Goal: Communication & Community: Connect with others

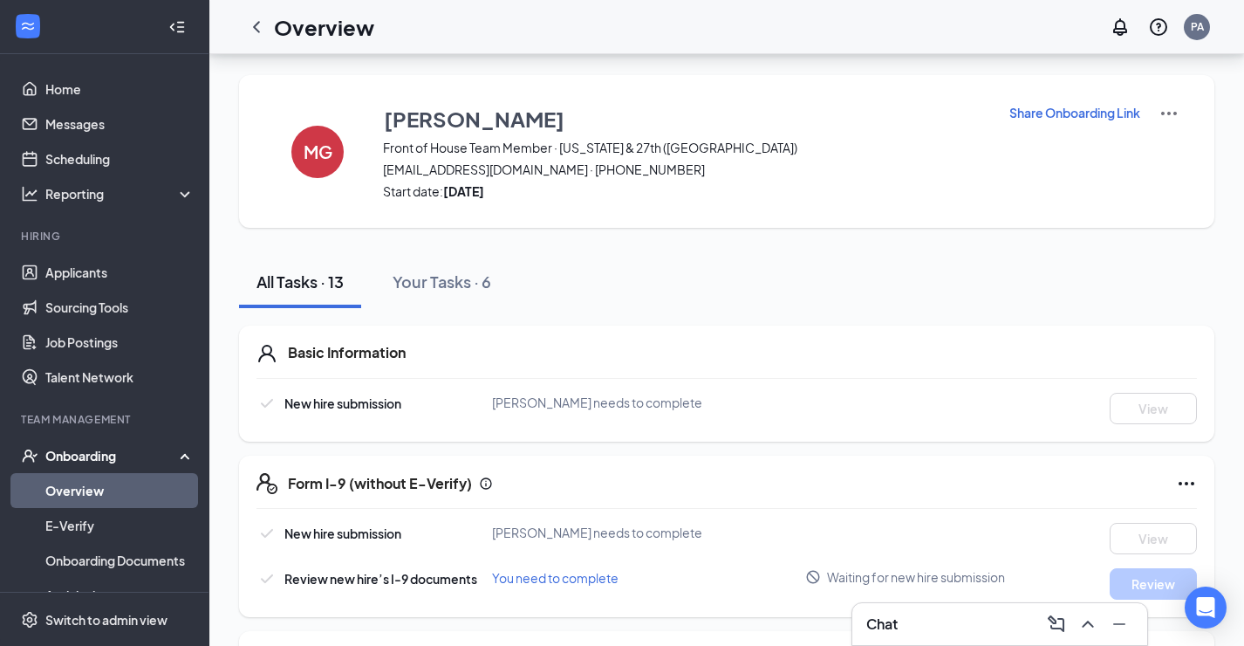
scroll to position [147, 0]
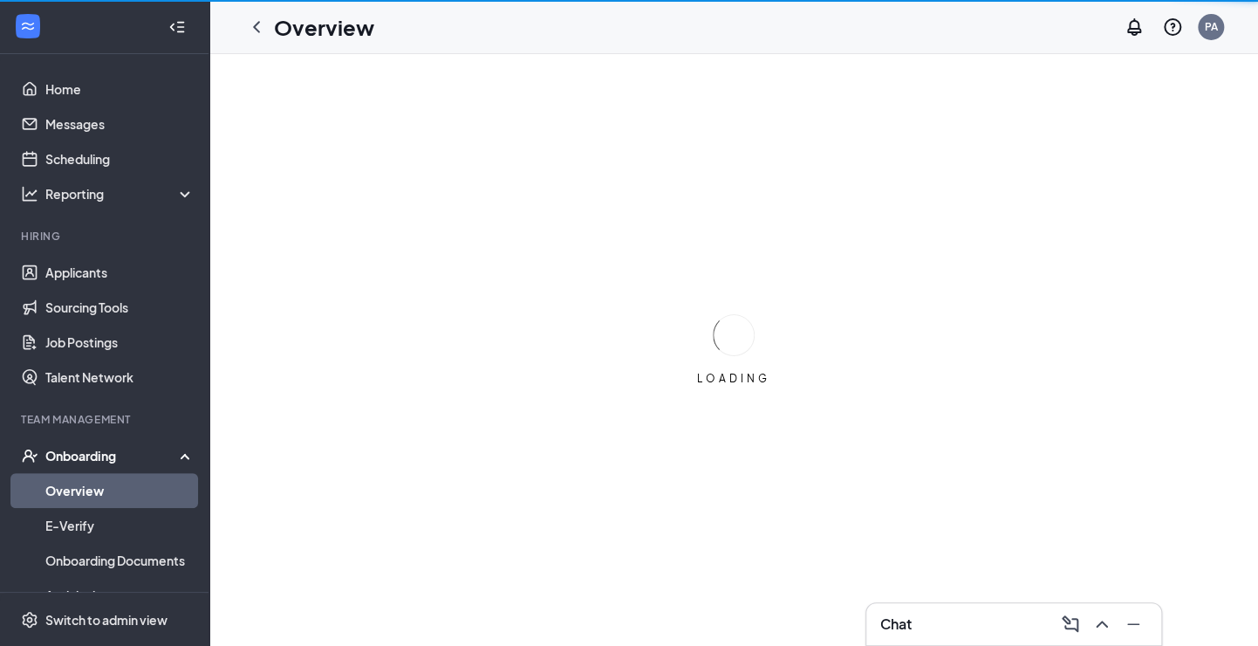
click at [928, 623] on div "Chat" at bounding box center [1013, 624] width 267 height 28
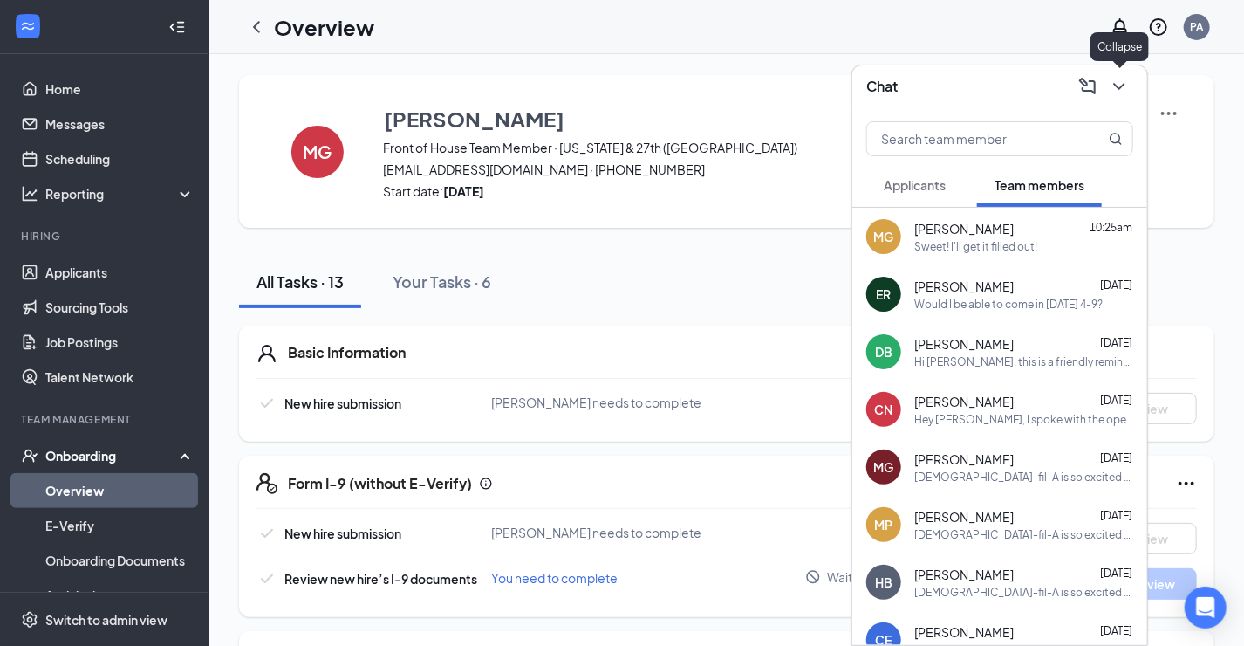
click at [1119, 97] on button at bounding box center [1119, 86] width 28 height 28
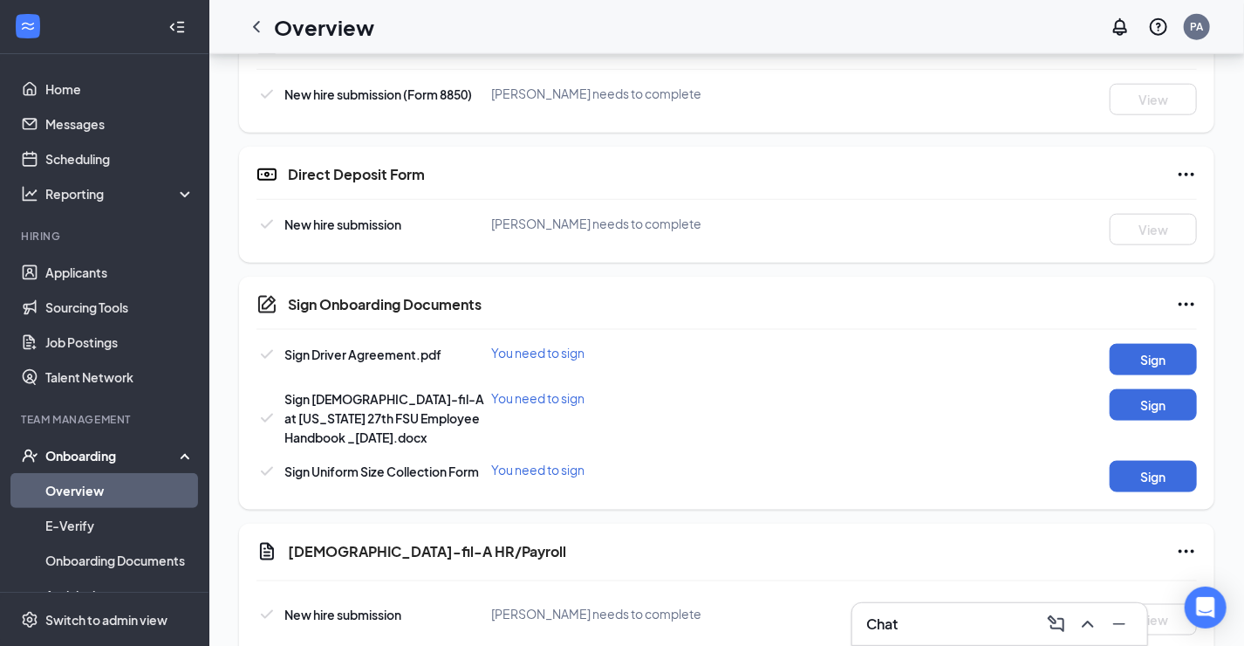
scroll to position [1022, 0]
